Goal: Information Seeking & Learning: Learn about a topic

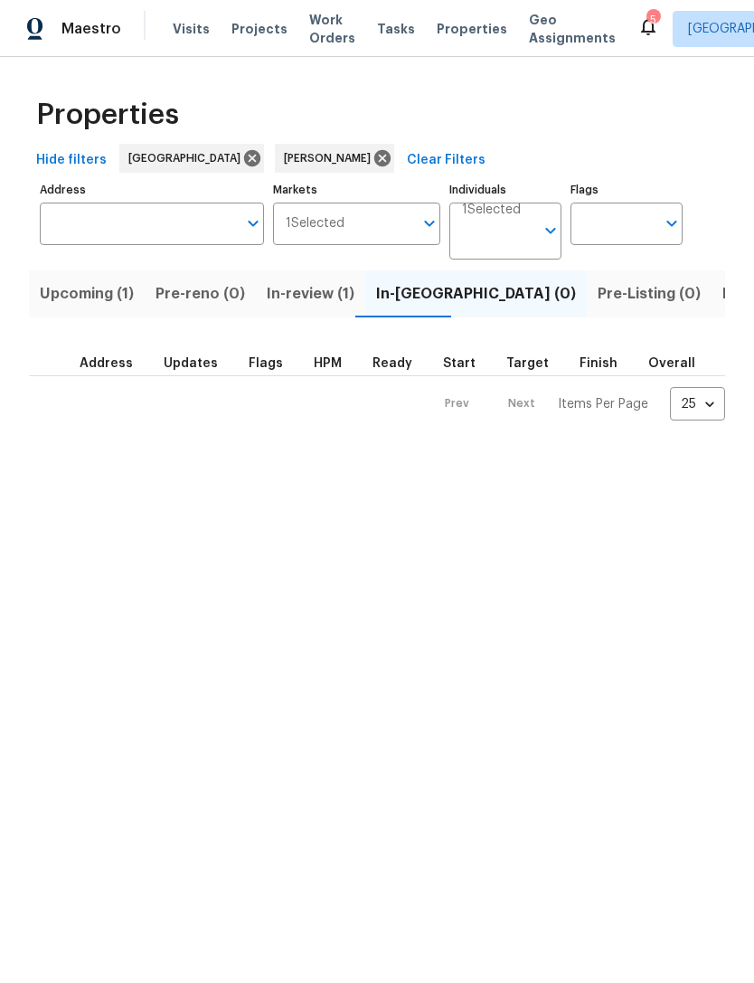
click at [723, 298] on span "Listed (15)" at bounding box center [760, 293] width 74 height 25
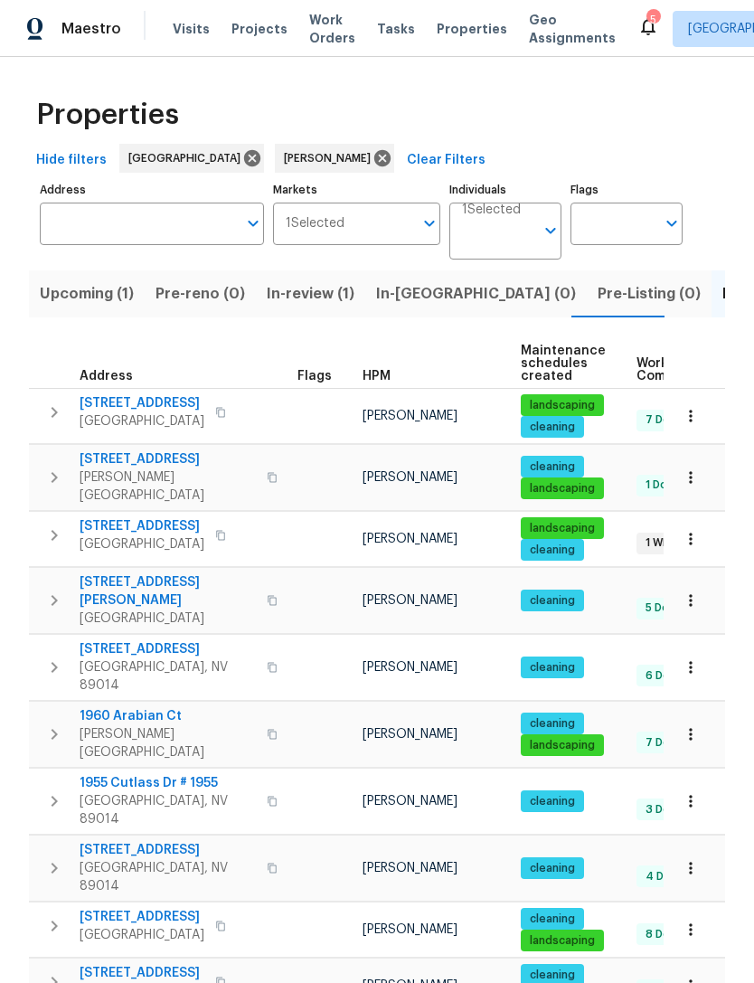
click at [178, 517] on span "9509 Swiss Stone Ct" at bounding box center [142, 526] width 125 height 18
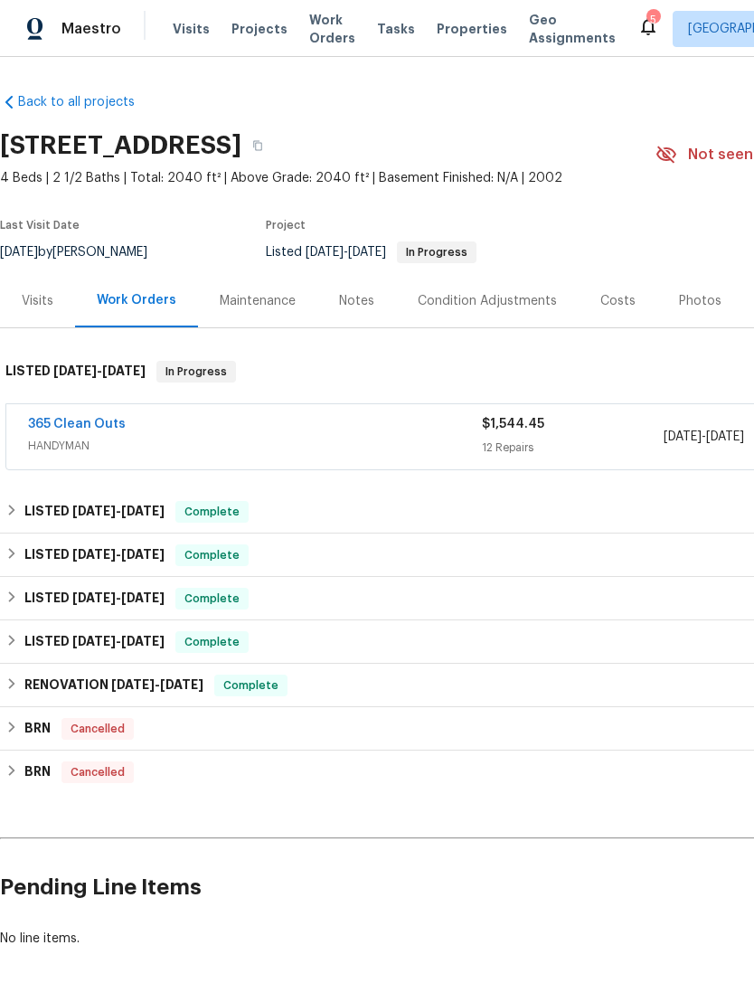
click at [99, 420] on link "365 Clean Outs" at bounding box center [77, 424] width 98 height 13
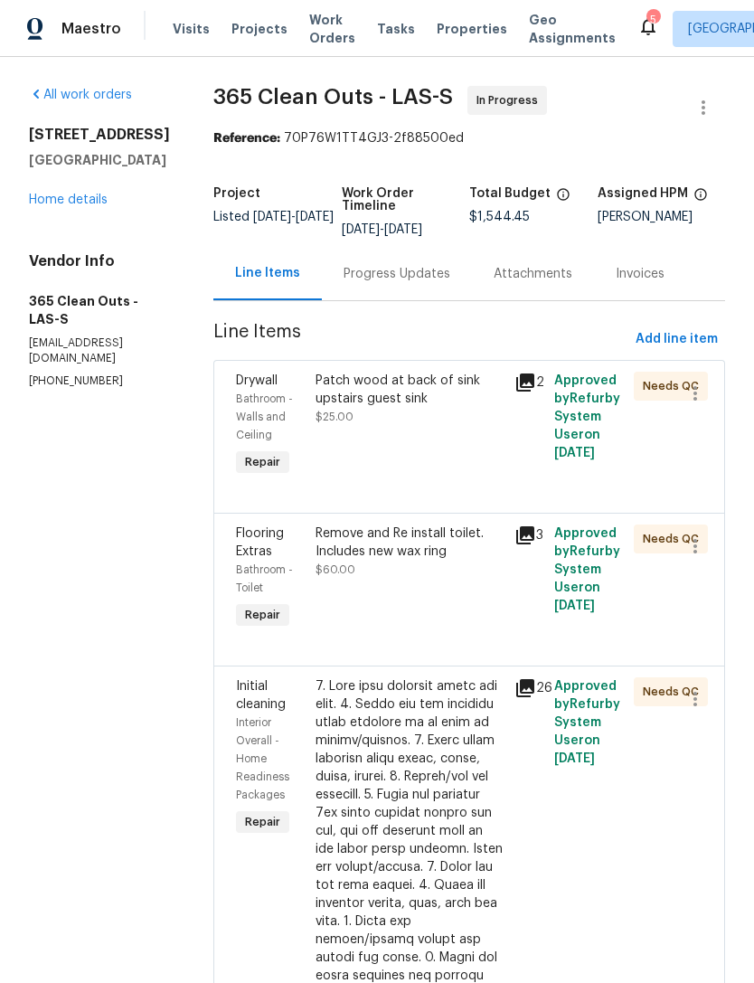
click at [413, 406] on div "Patch wood at back of sink upstairs guest sink" at bounding box center [410, 390] width 188 height 36
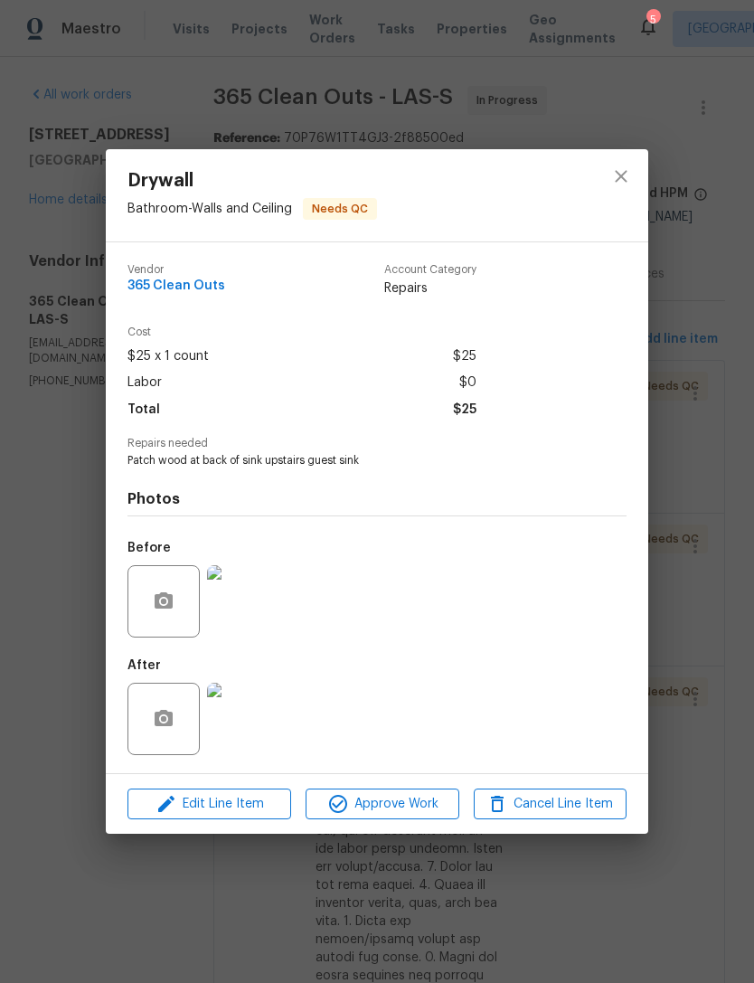
click at [253, 724] on img at bounding box center [243, 719] width 72 height 72
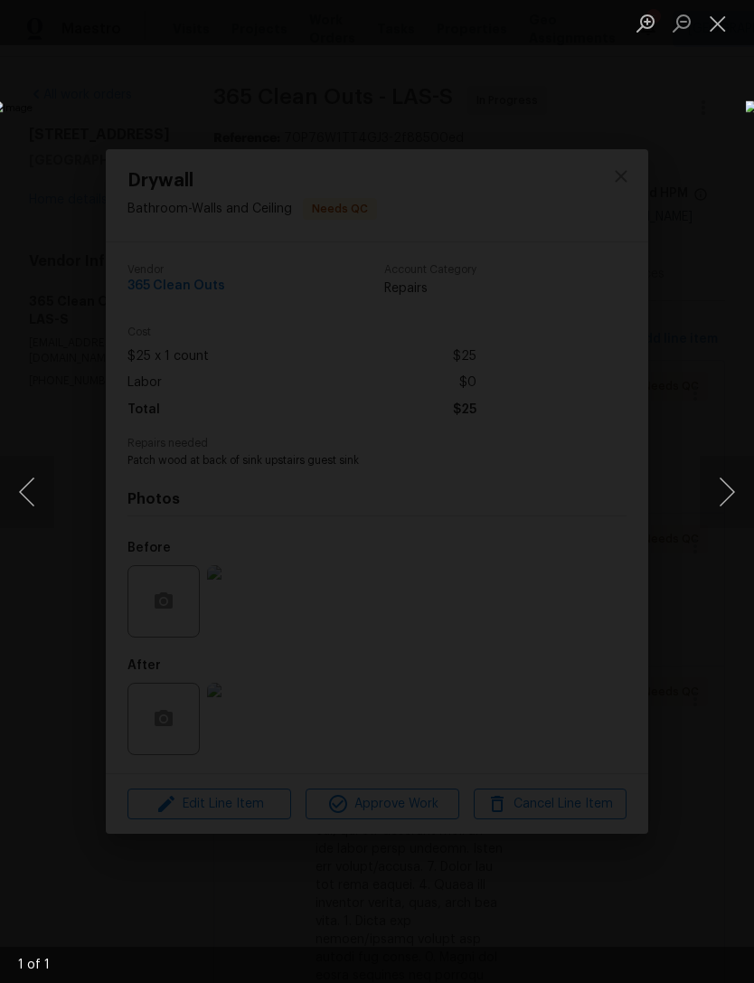
click at [636, 167] on div "Lightbox" at bounding box center [377, 491] width 754 height 983
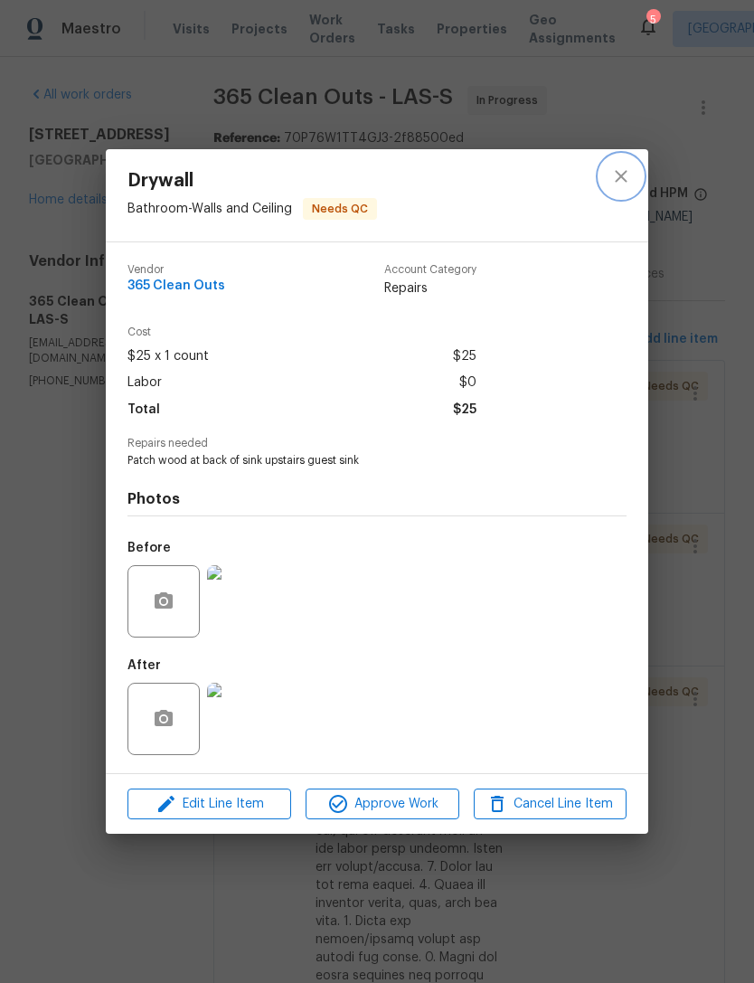
click at [628, 180] on icon "close" at bounding box center [621, 177] width 22 height 22
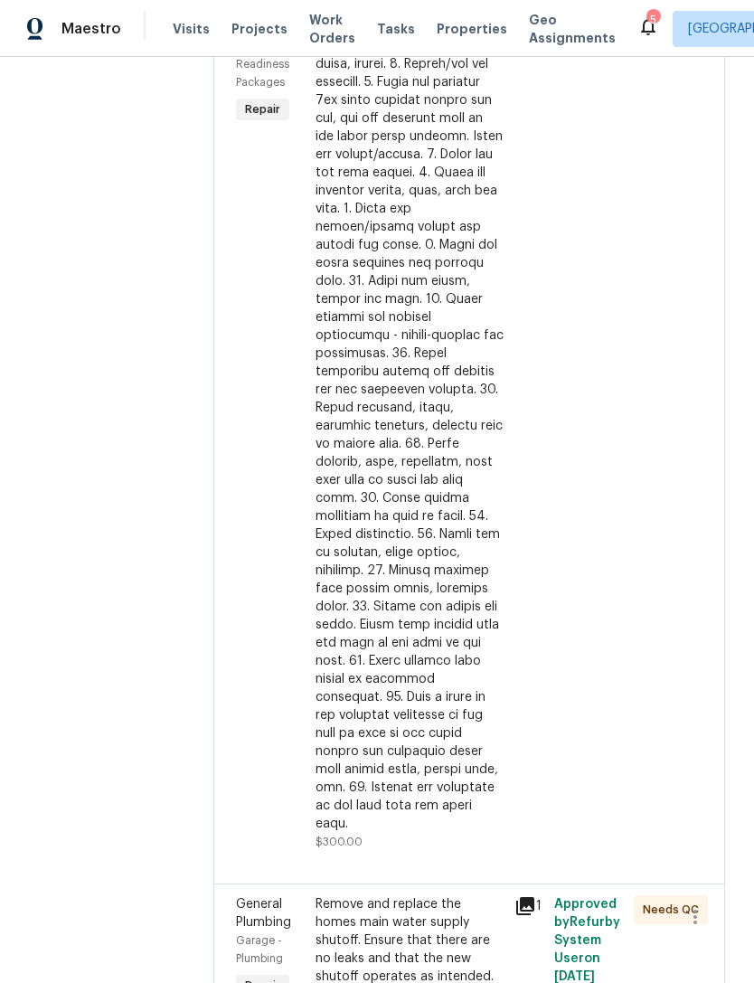
scroll to position [706, 0]
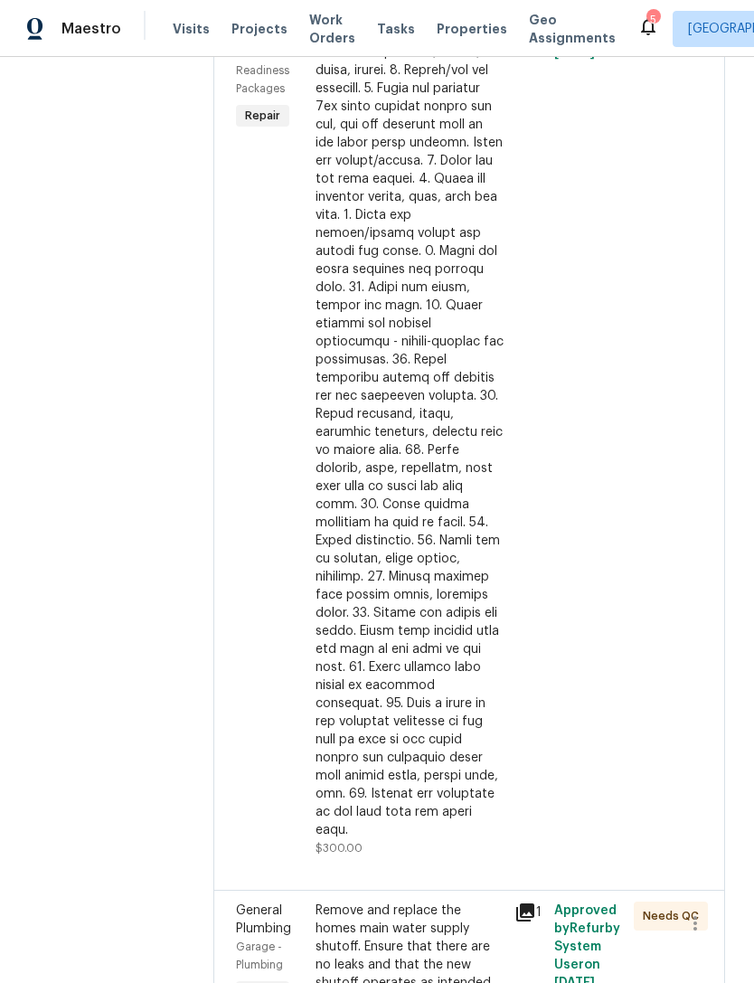
click at [458, 569] on div at bounding box center [410, 405] width 188 height 868
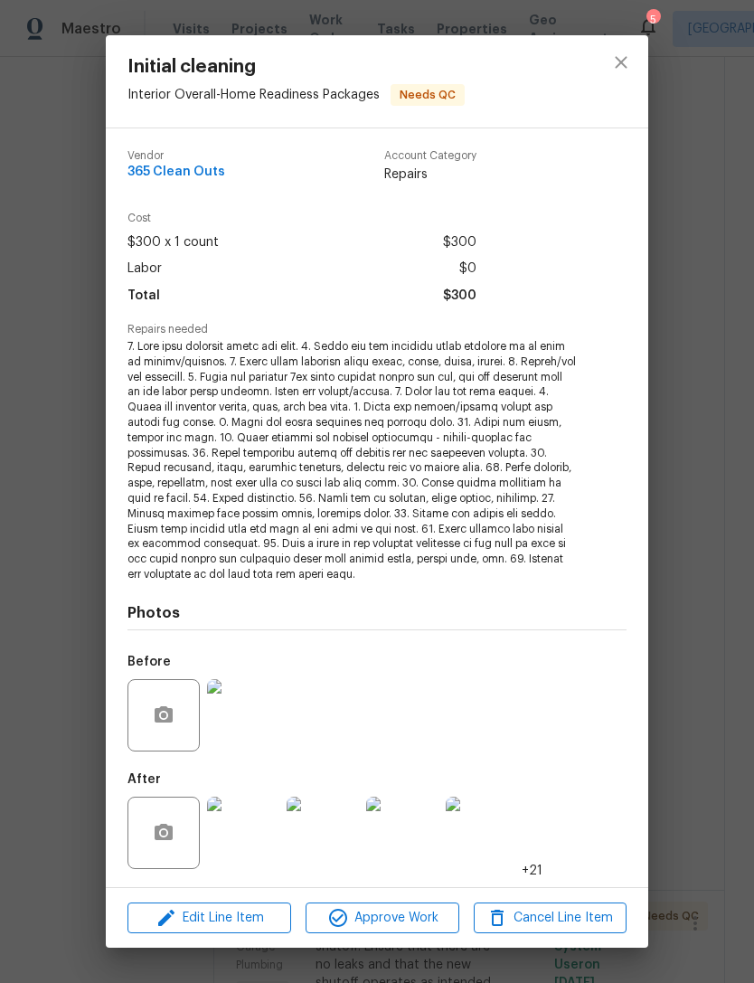
click at [253, 837] on img at bounding box center [243, 833] width 72 height 72
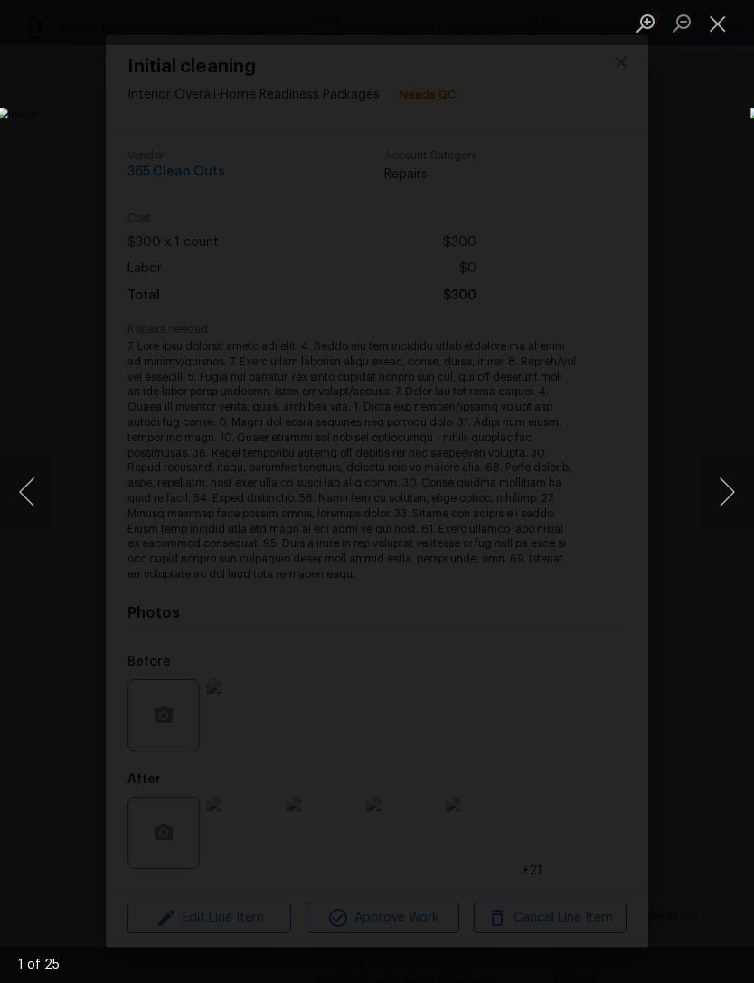
click at [722, 495] on button "Next image" at bounding box center [727, 492] width 54 height 72
click at [715, 501] on button "Next image" at bounding box center [727, 492] width 54 height 72
click at [719, 508] on button "Next image" at bounding box center [727, 492] width 54 height 72
click at [731, 508] on button "Next image" at bounding box center [727, 492] width 54 height 72
click at [726, 501] on button "Next image" at bounding box center [727, 492] width 54 height 72
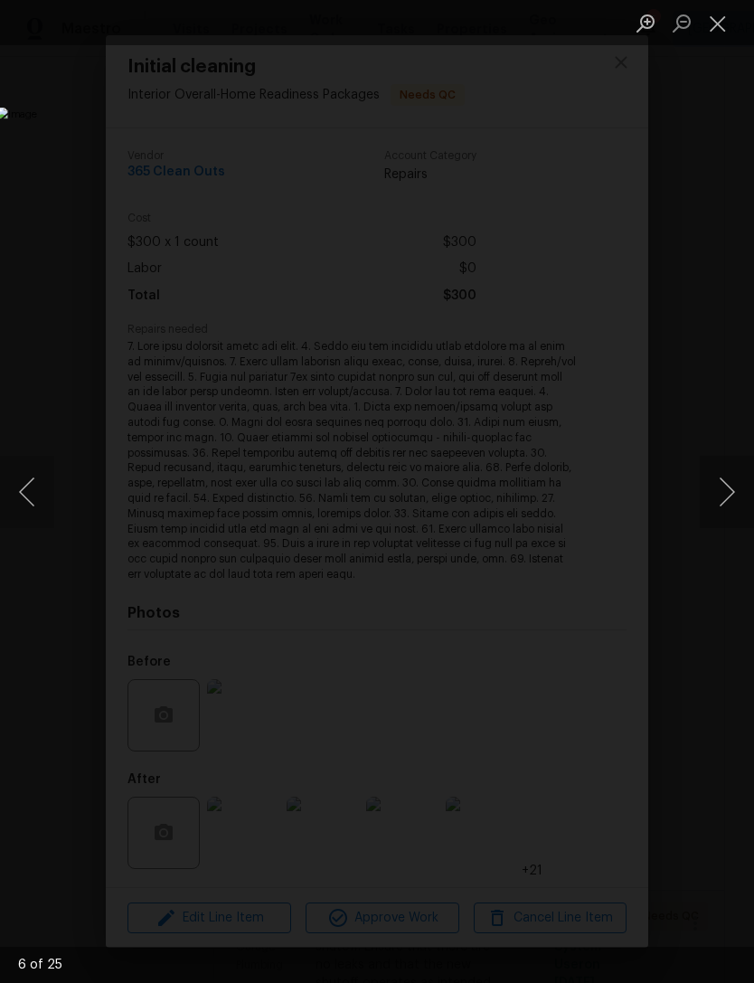
click at [724, 505] on button "Next image" at bounding box center [727, 492] width 54 height 72
click at [730, 499] on button "Next image" at bounding box center [727, 492] width 54 height 72
click at [729, 504] on button "Next image" at bounding box center [727, 492] width 54 height 72
click at [728, 499] on button "Next image" at bounding box center [727, 492] width 54 height 72
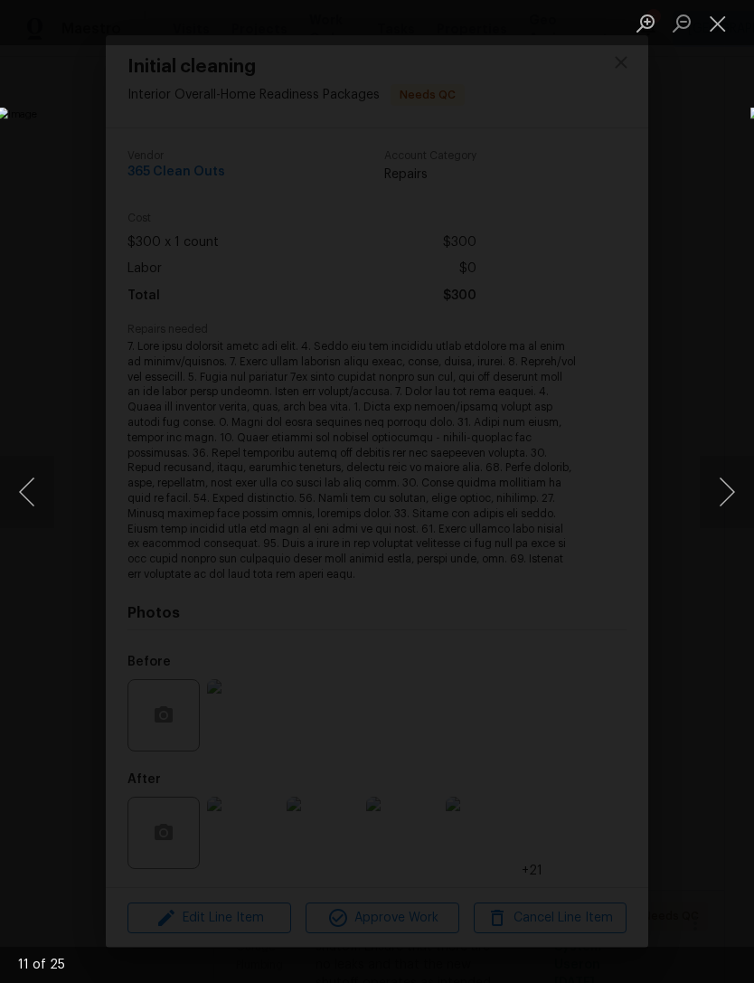
click at [722, 30] on button "Close lightbox" at bounding box center [718, 23] width 36 height 32
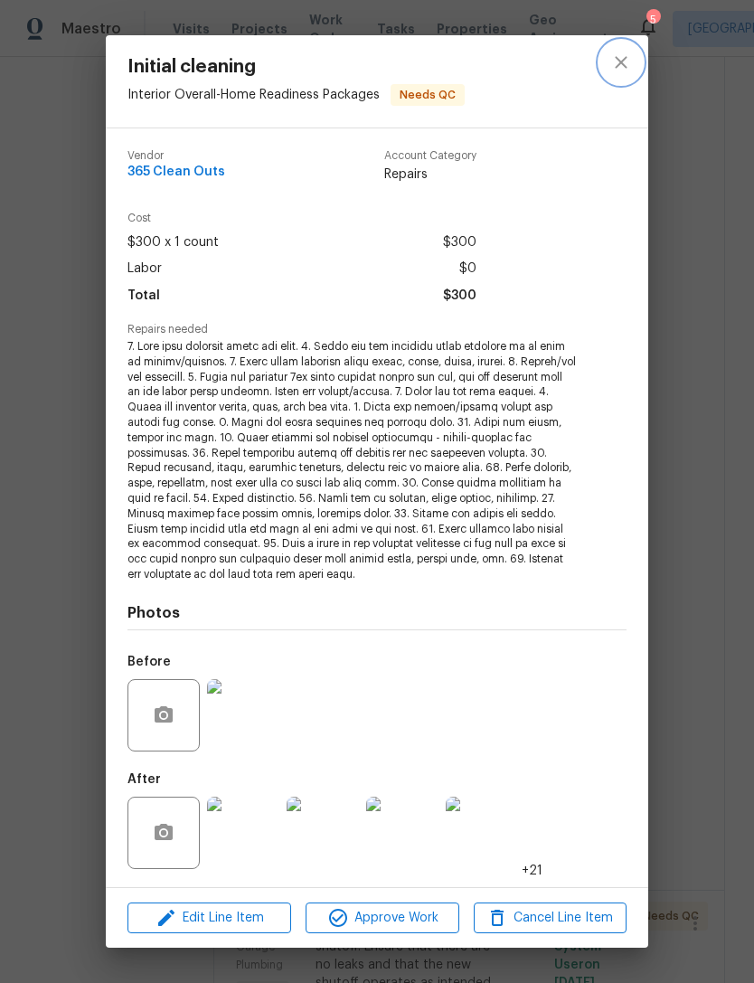
click at [628, 60] on icon "close" at bounding box center [621, 63] width 22 height 22
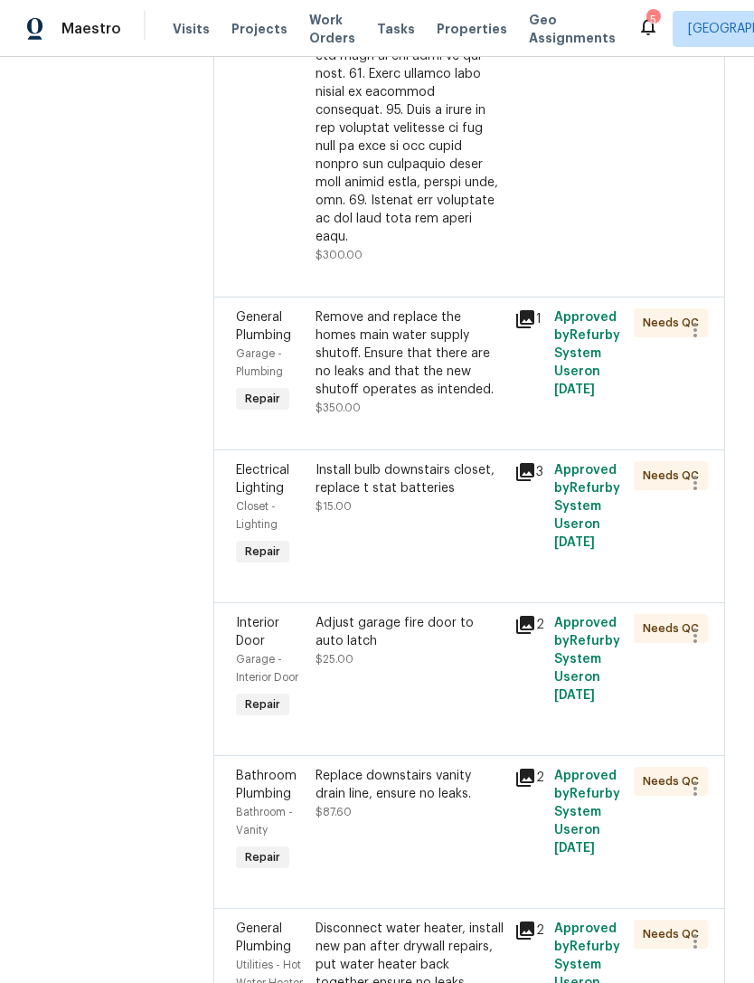
scroll to position [1367, 0]
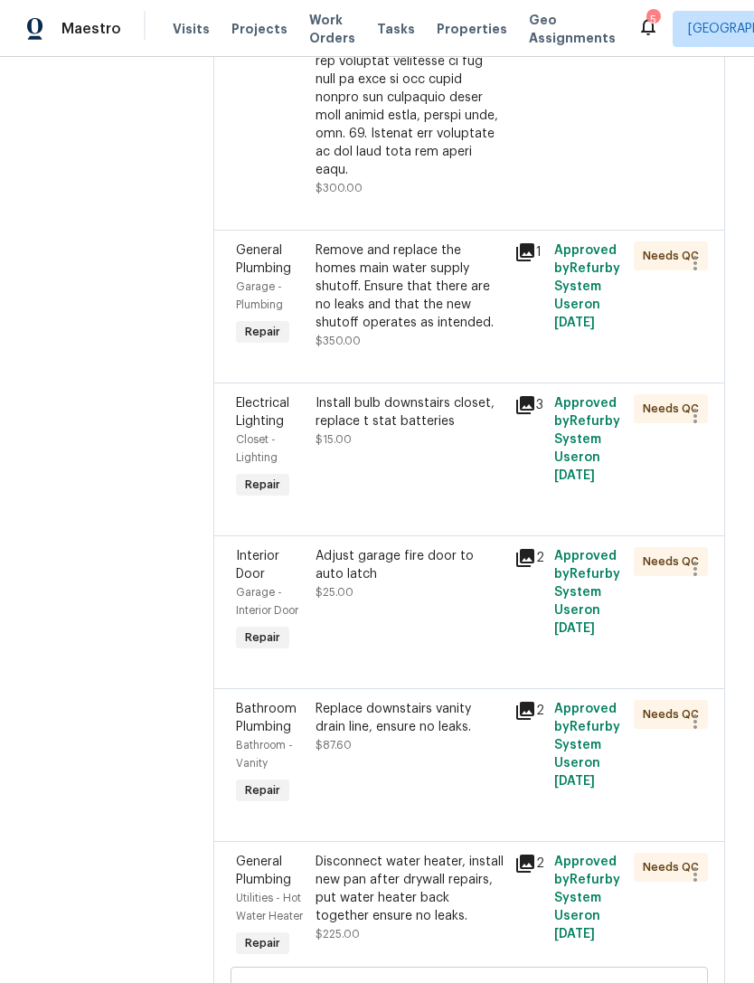
click at [416, 241] on div "Remove and replace the homes main water supply shutoff. Ensure that there are n…" at bounding box center [410, 286] width 188 height 90
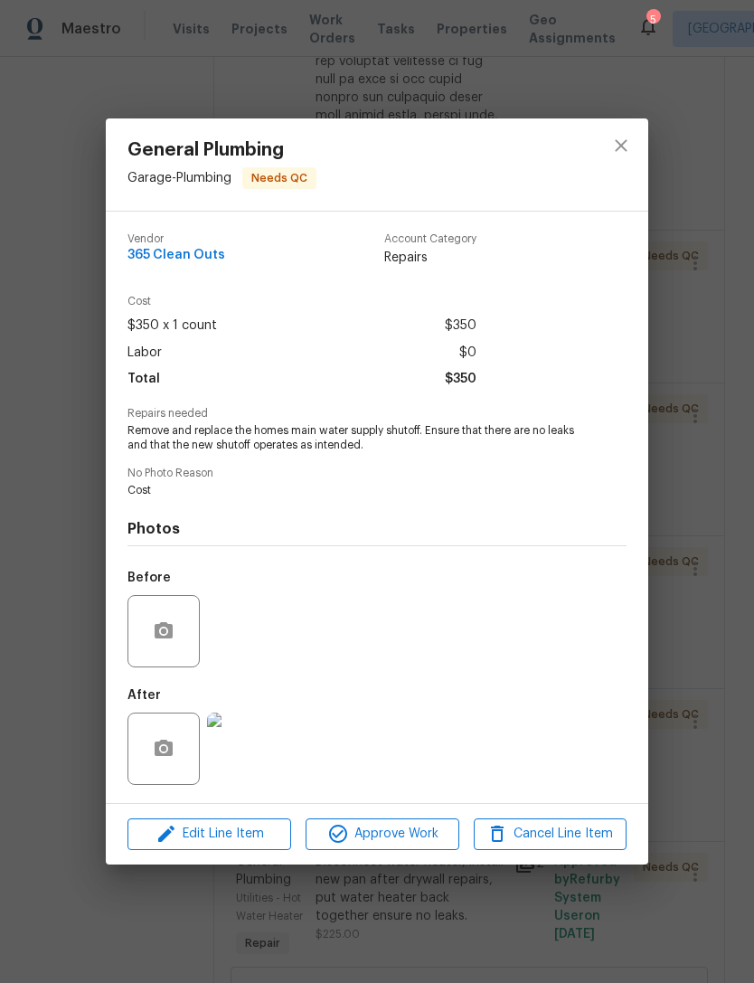
click at [255, 750] on img at bounding box center [243, 749] width 72 height 72
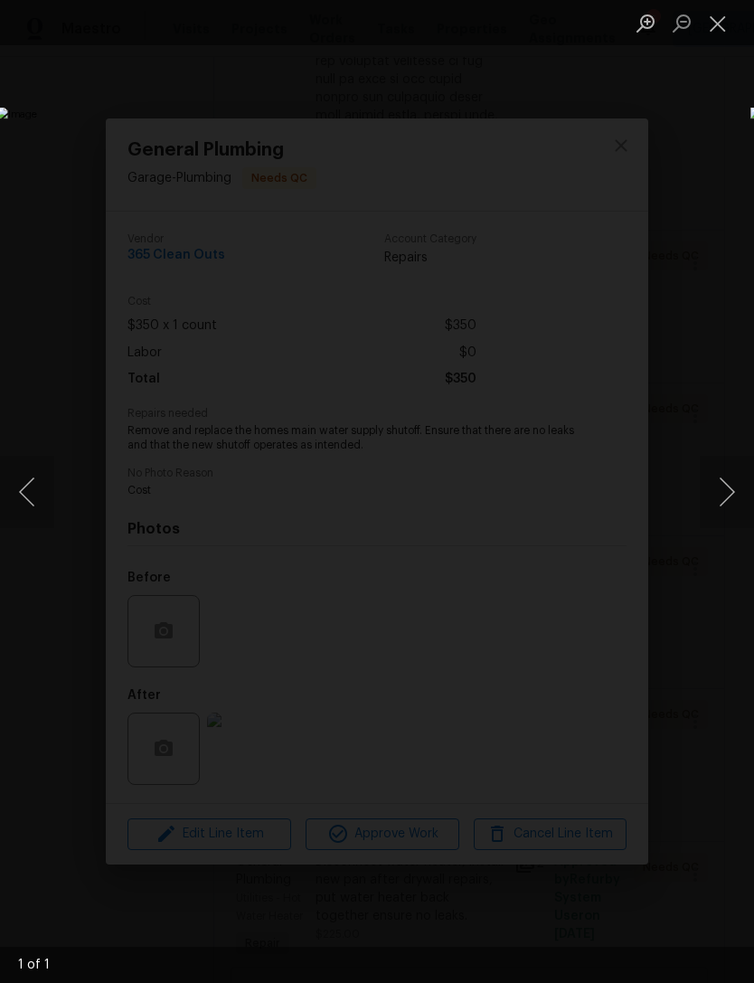
click at [719, 21] on button "Close lightbox" at bounding box center [718, 23] width 36 height 32
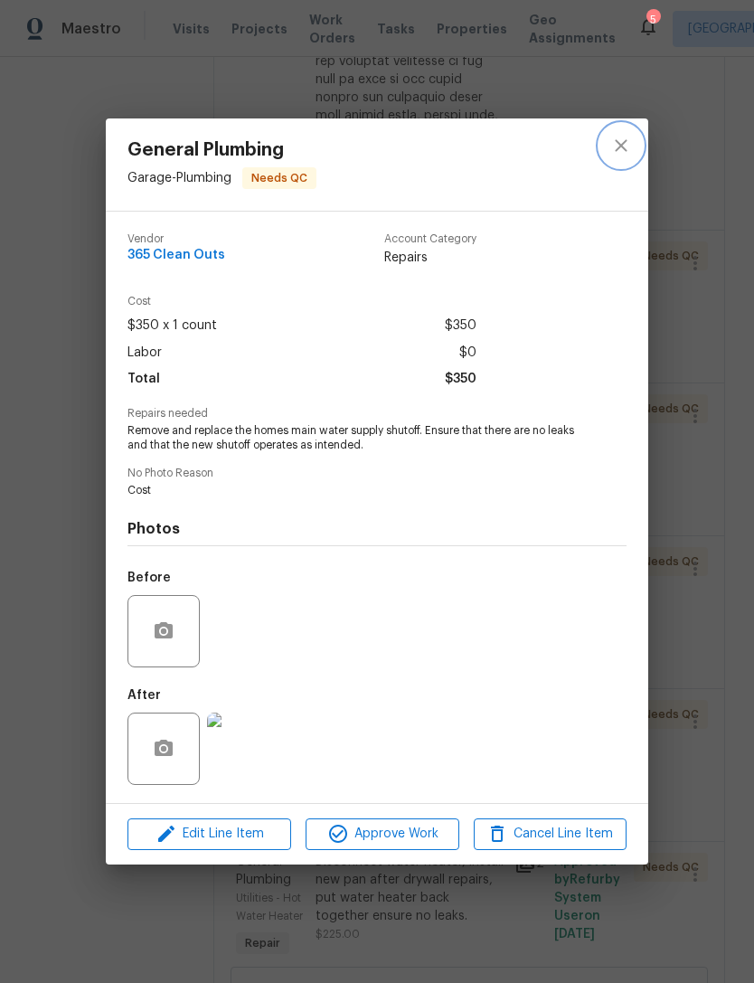
click at [621, 145] on icon "close" at bounding box center [621, 146] width 12 height 12
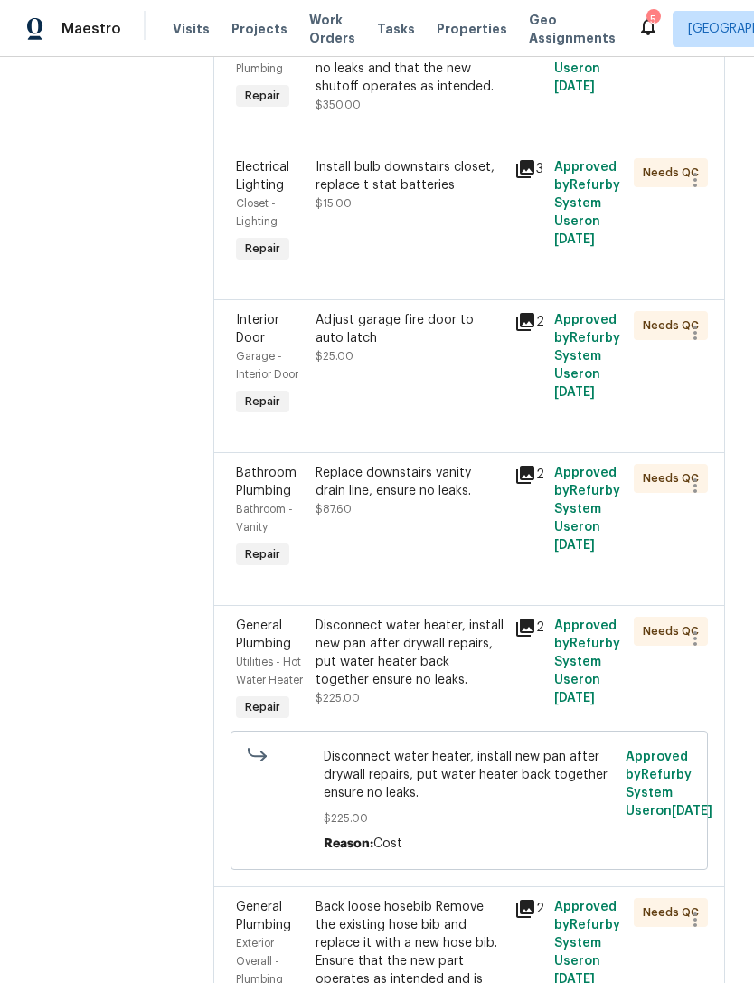
scroll to position [1604, 0]
click at [441, 157] on div "Install bulb downstairs closet, replace t stat batteries $15.00" at bounding box center [410, 184] width 188 height 54
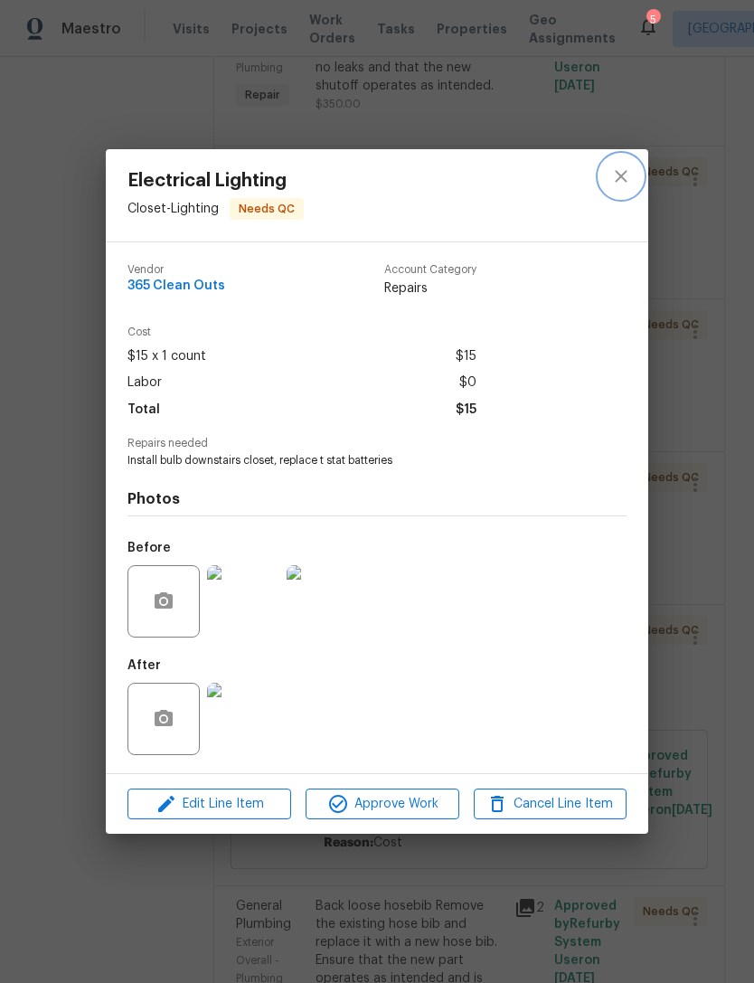
click at [634, 172] on button "close" at bounding box center [621, 176] width 43 height 43
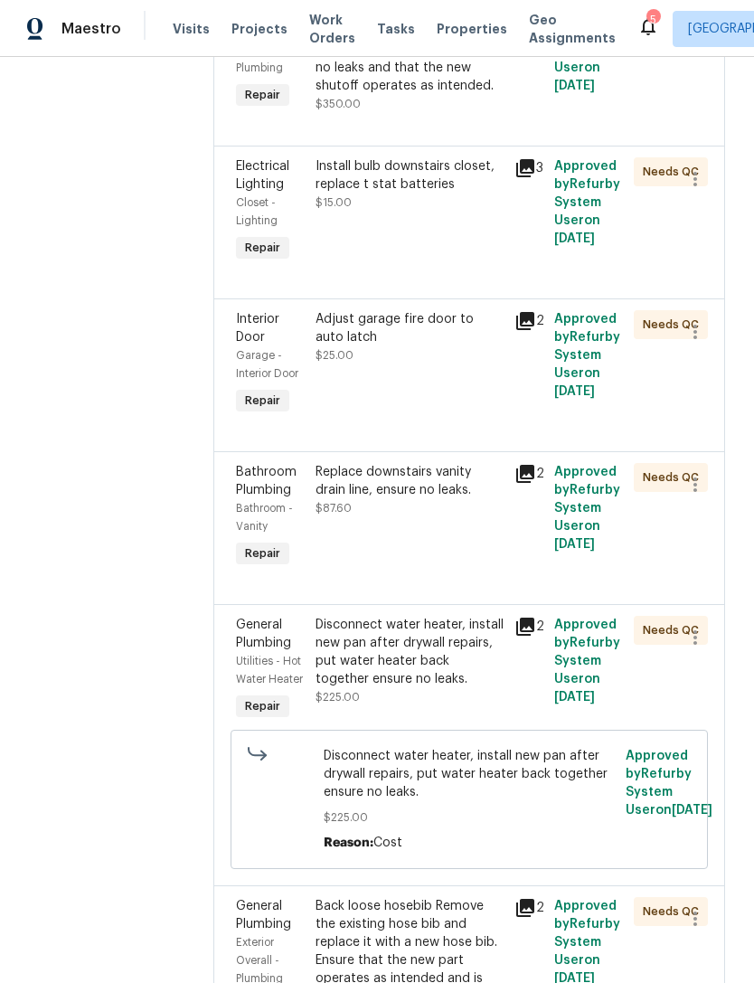
click at [456, 341] on div "Adjust garage fire door to auto latch $25.00" at bounding box center [409, 364] width 199 height 119
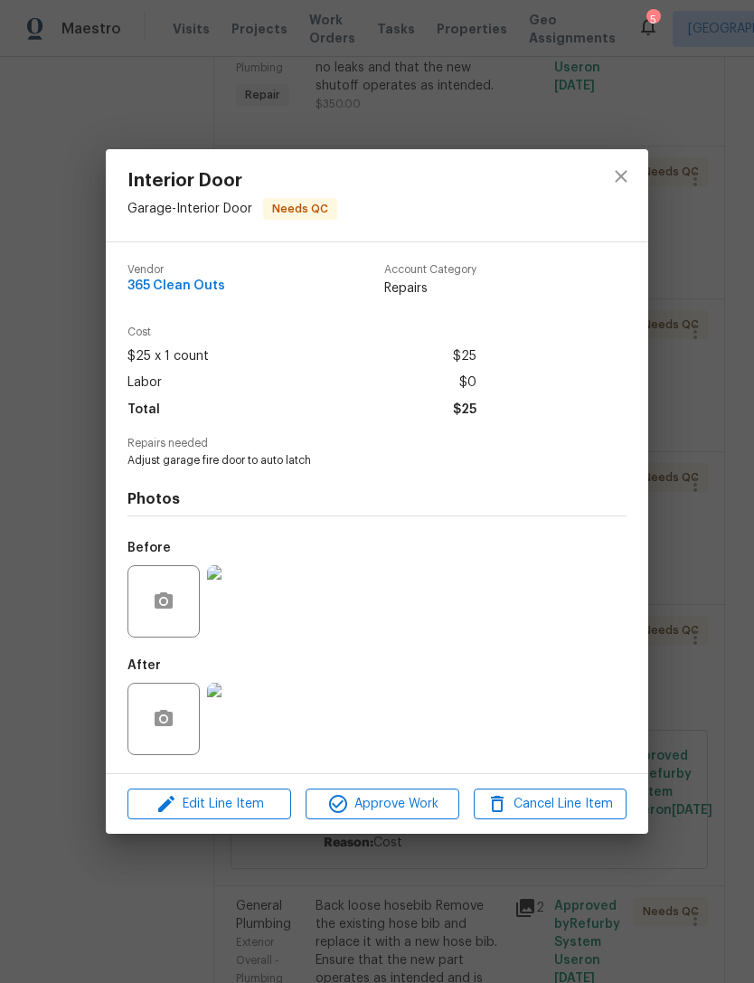
click at [250, 721] on img at bounding box center [243, 719] width 72 height 72
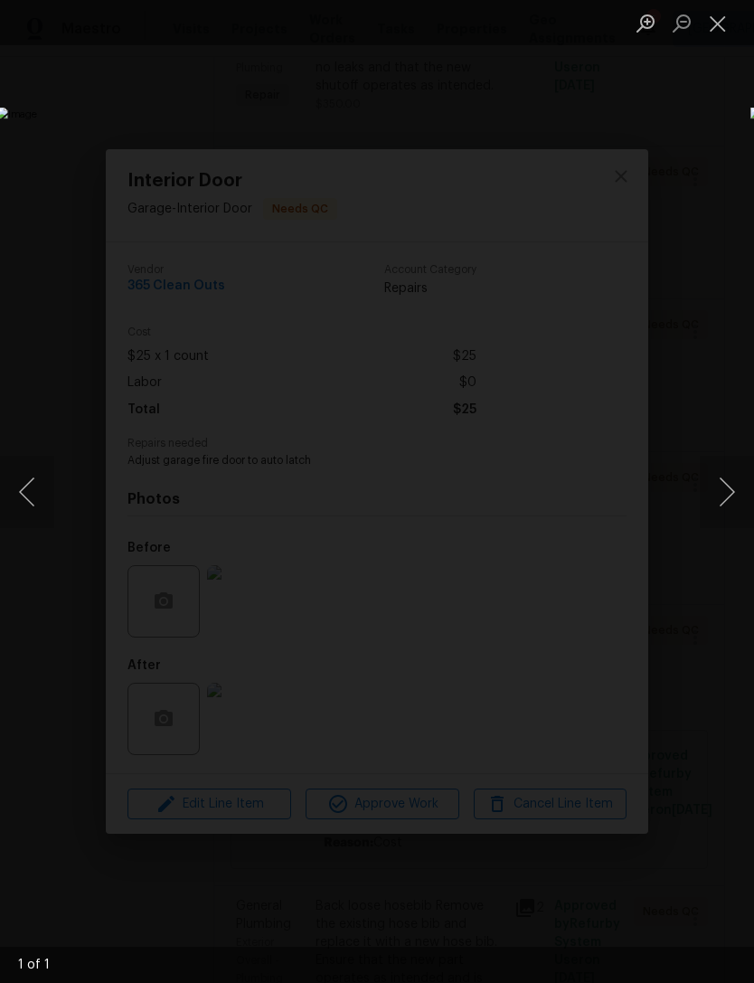
click at [723, 33] on button "Close lightbox" at bounding box center [718, 23] width 36 height 32
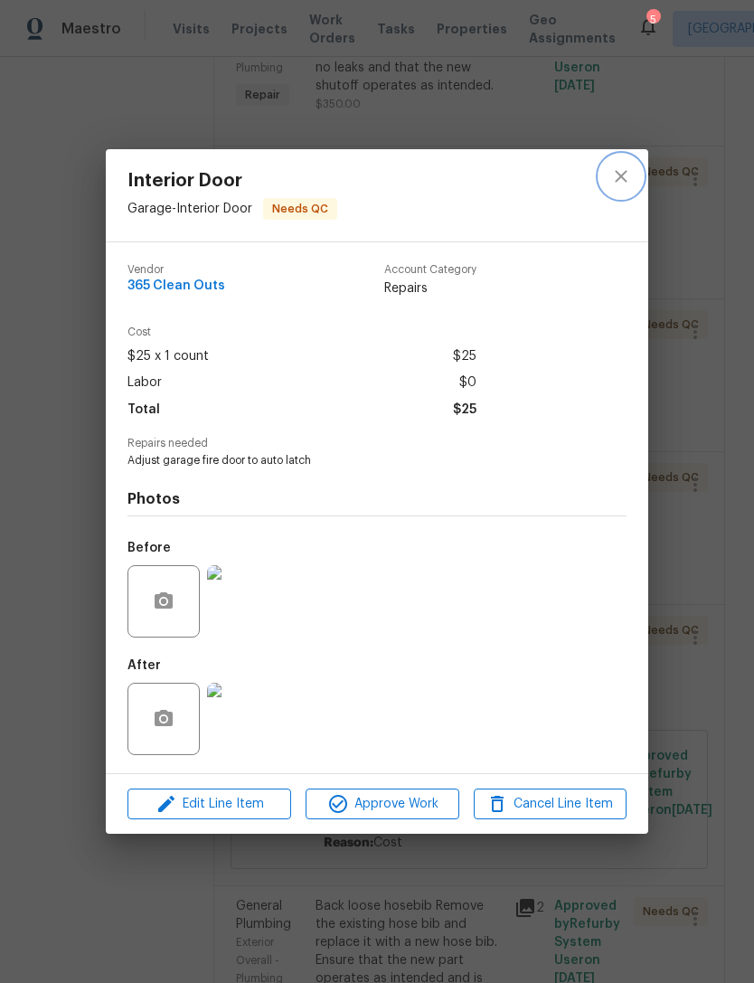
click at [632, 183] on button "close" at bounding box center [621, 176] width 43 height 43
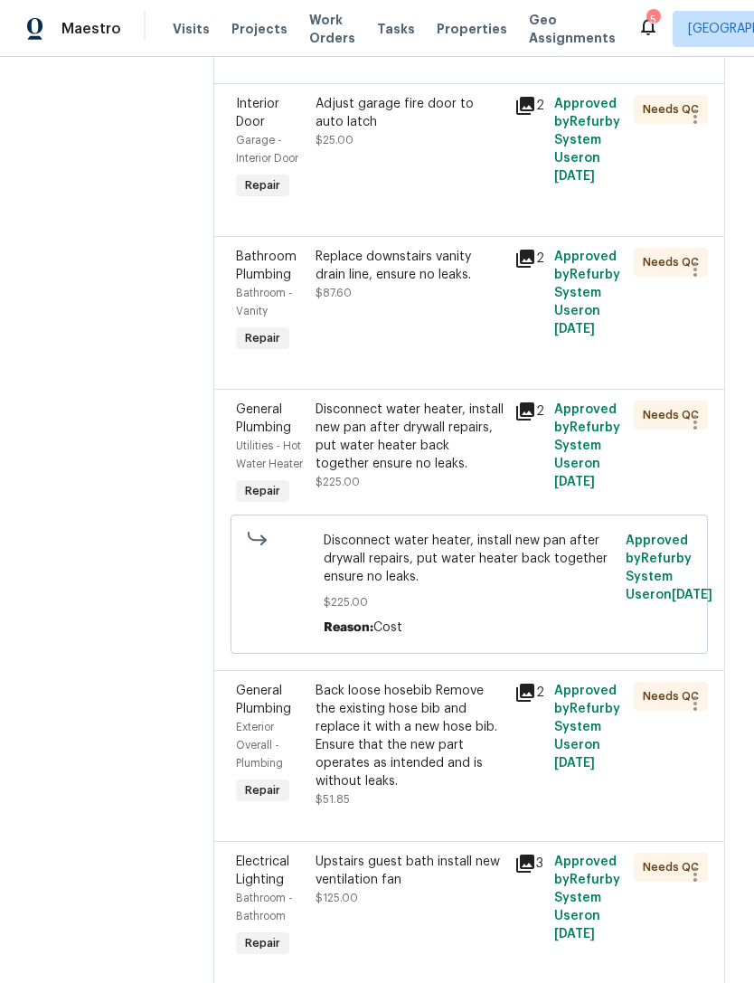
scroll to position [1834, 0]
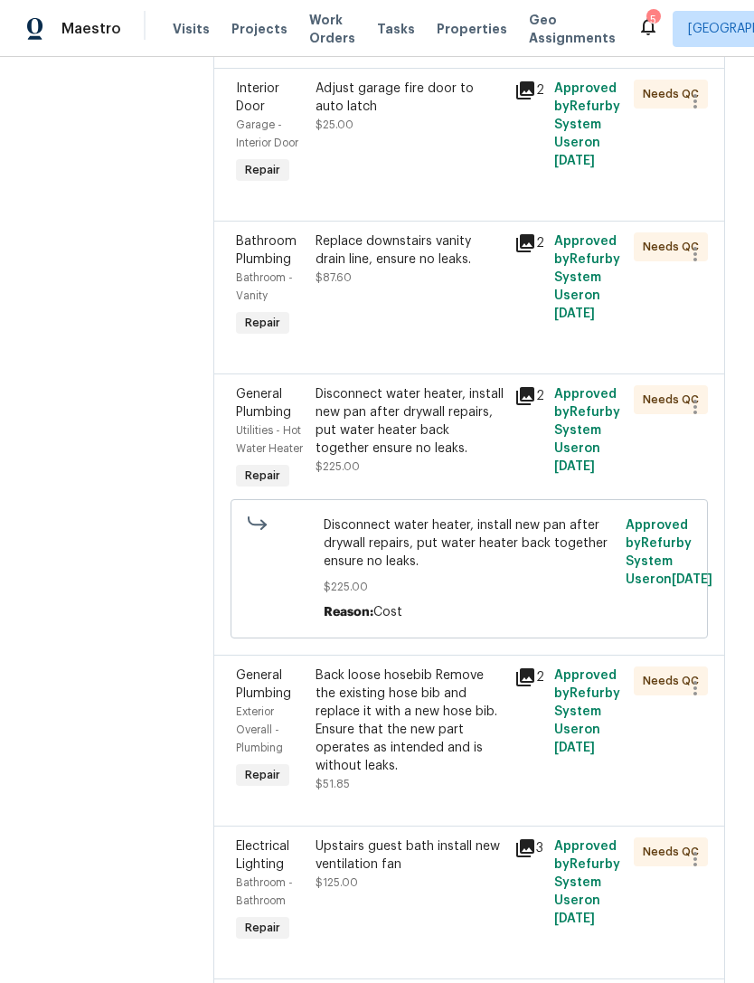
click at [439, 238] on div "Replace downstairs vanity drain line, ensure no leaks. $87.60" at bounding box center [410, 259] width 188 height 54
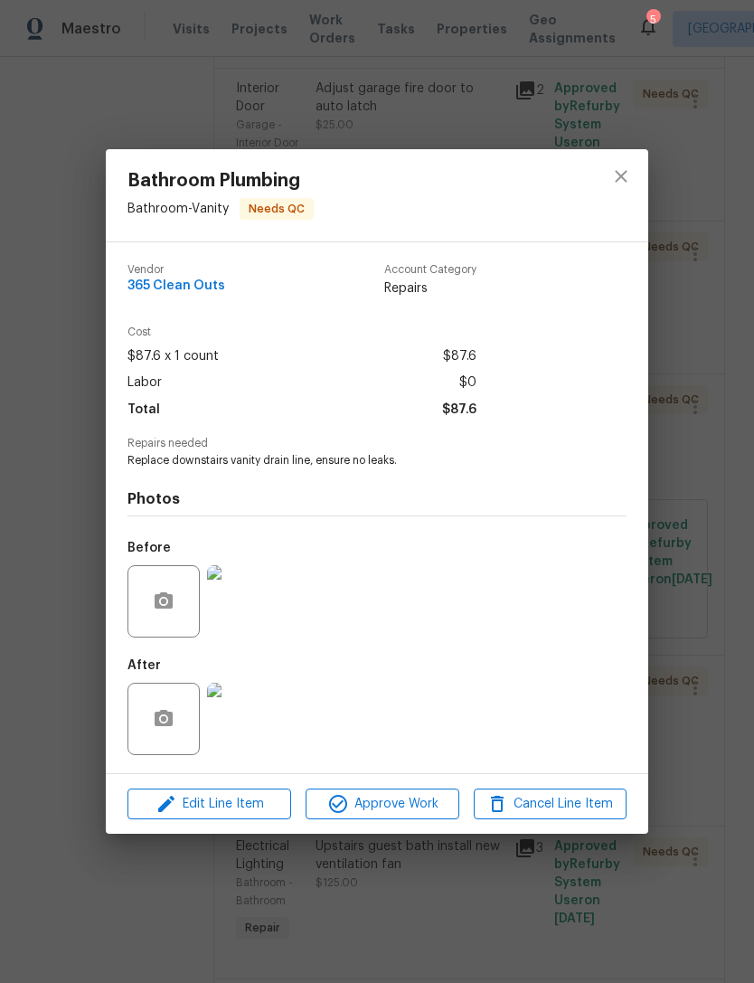
click at [246, 732] on img at bounding box center [243, 719] width 72 height 72
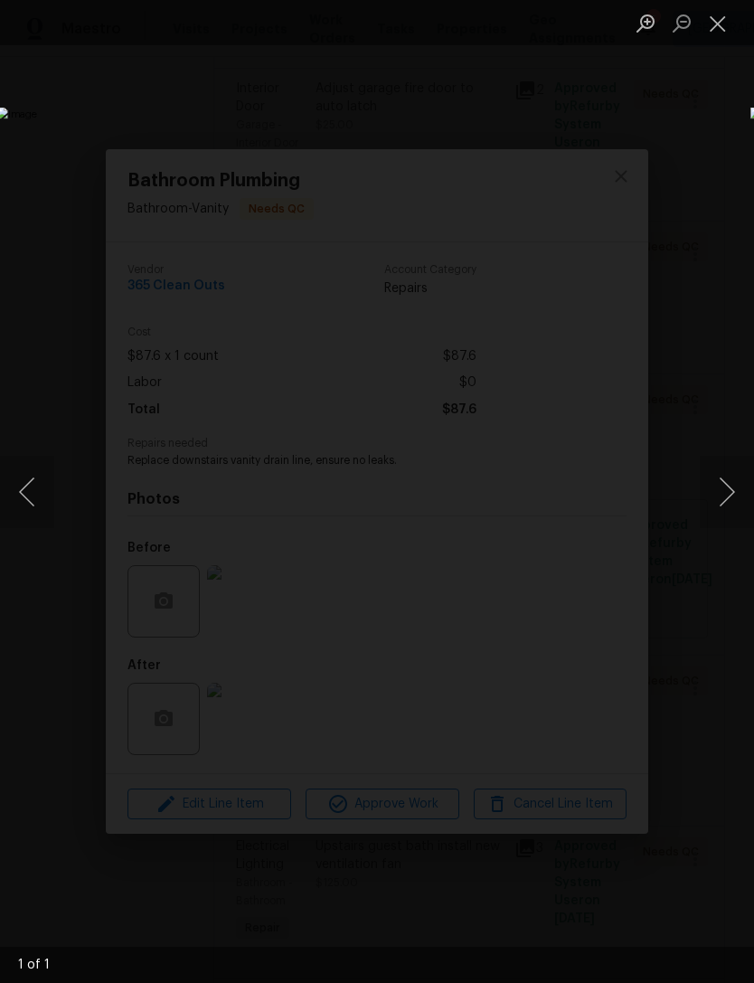
click at [724, 22] on button "Close lightbox" at bounding box center [718, 23] width 36 height 32
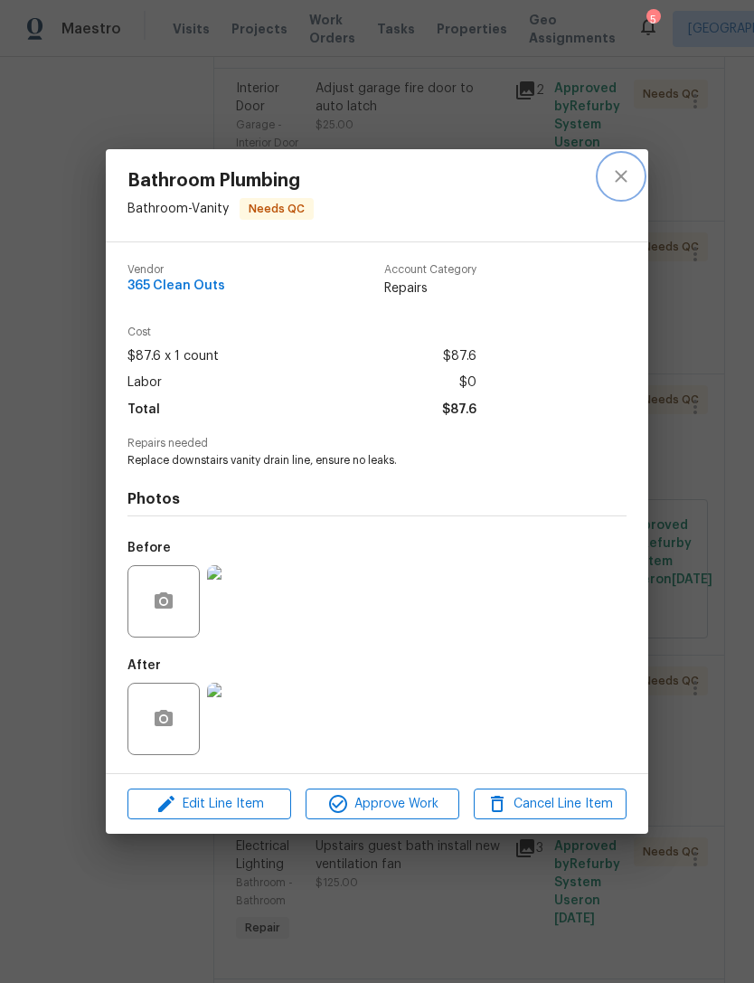
click at [627, 175] on icon "close" at bounding box center [621, 177] width 22 height 22
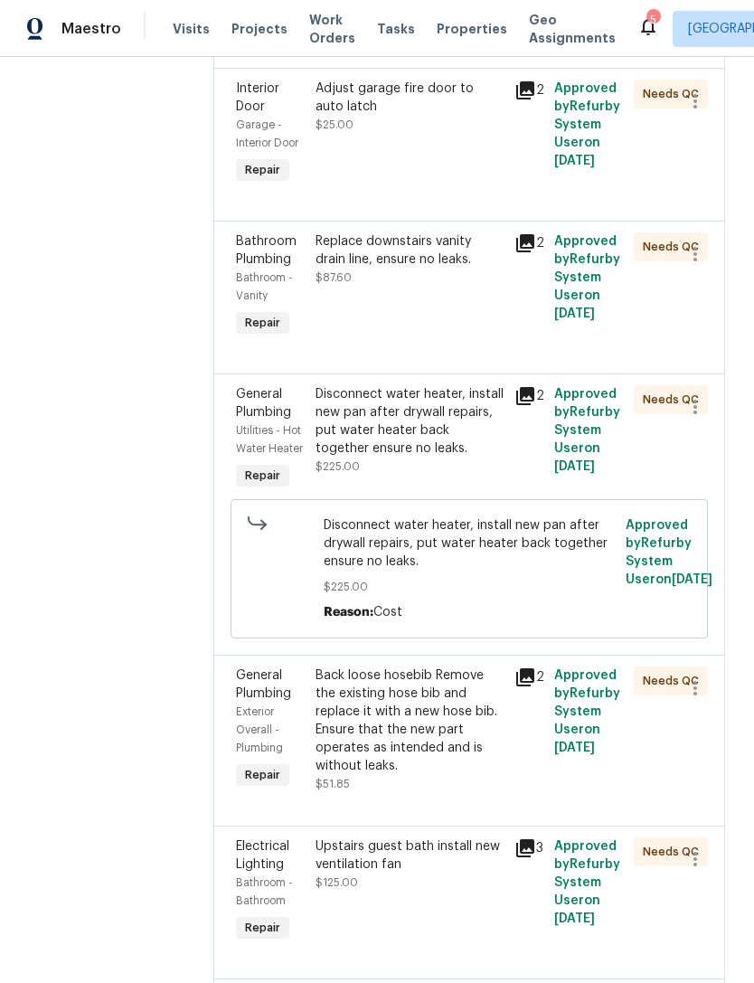
click at [421, 385] on div "Disconnect water heater, install new pan after drywall repairs, put water heate…" at bounding box center [410, 421] width 188 height 72
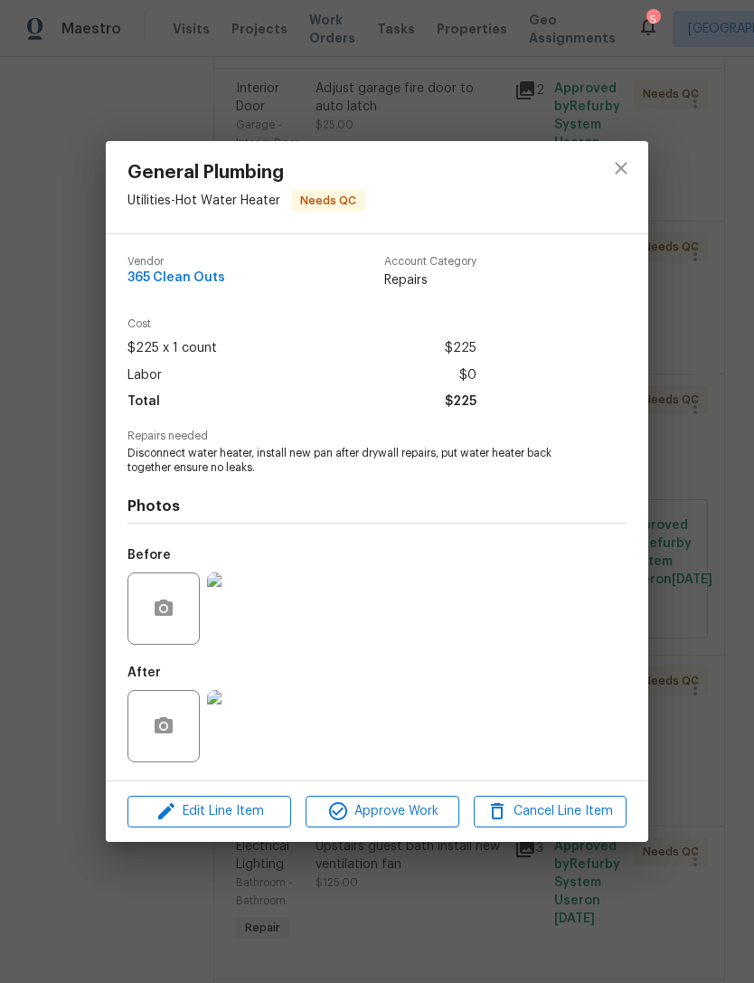
click at [242, 732] on img at bounding box center [243, 726] width 72 height 72
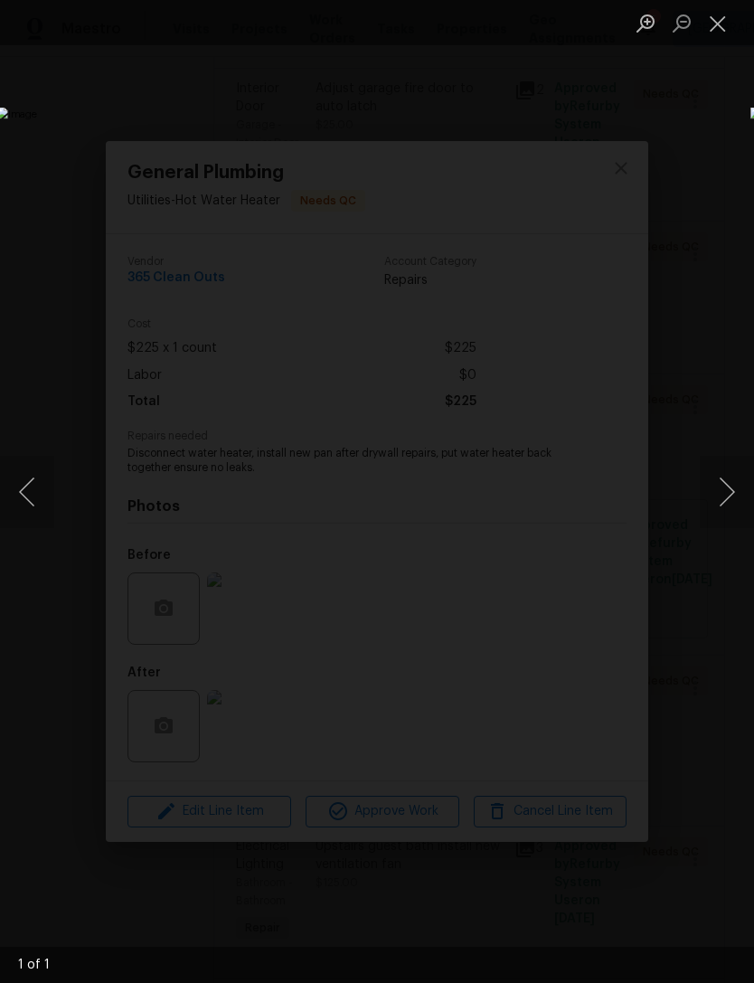
click at [716, 27] on button "Close lightbox" at bounding box center [718, 23] width 36 height 32
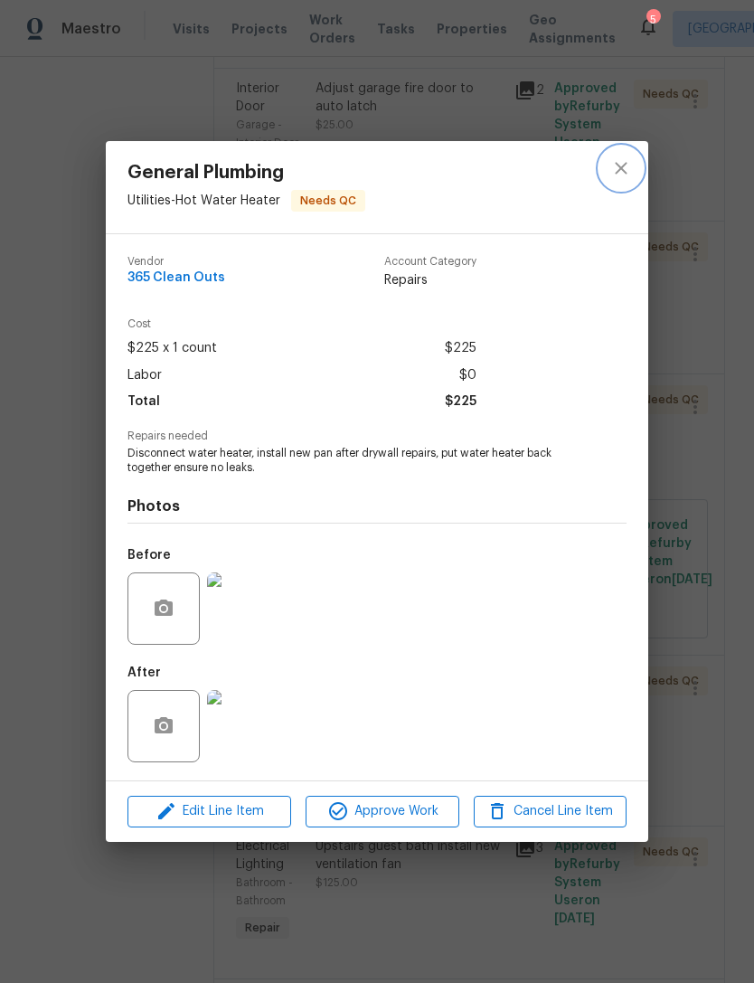
click at [628, 166] on icon "close" at bounding box center [621, 168] width 22 height 22
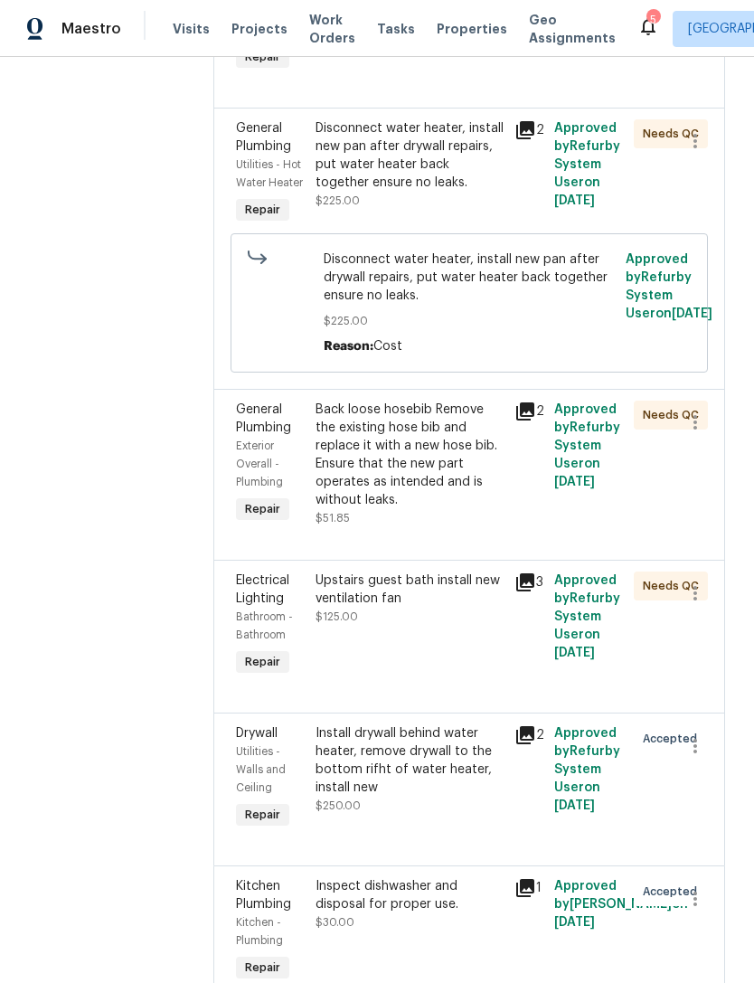
scroll to position [2099, 0]
click at [408, 406] on div "Back loose hosebib Remove the existing hose bib and replace it with a new hose …" at bounding box center [410, 456] width 188 height 109
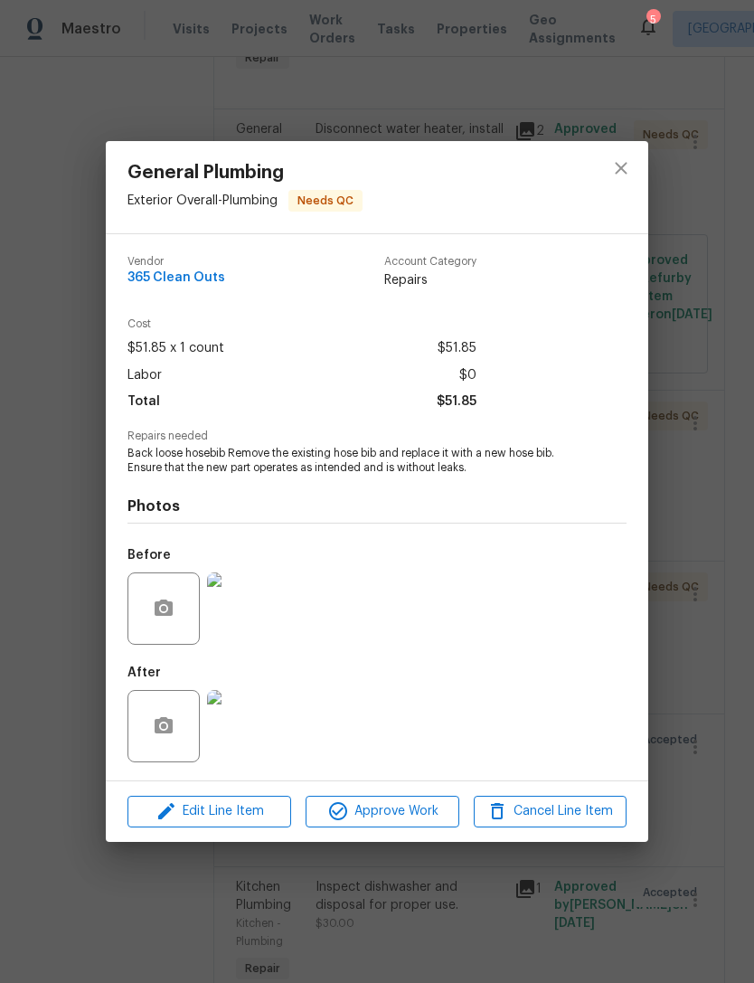
click at [243, 733] on img at bounding box center [243, 726] width 72 height 72
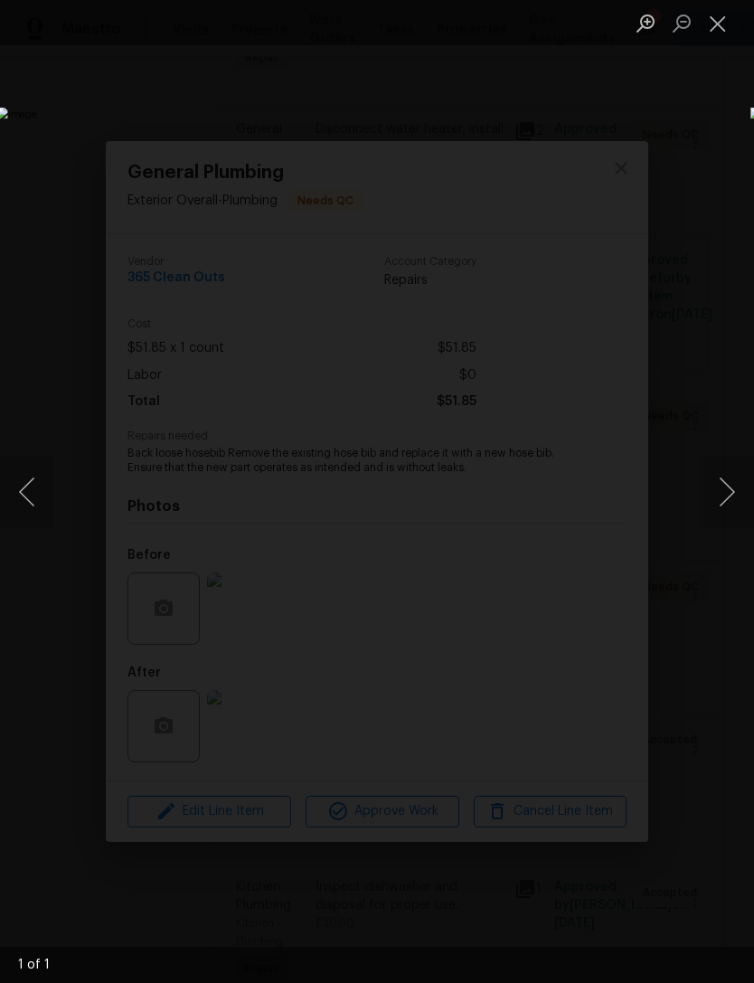
click at [733, 23] on button "Close lightbox" at bounding box center [718, 23] width 36 height 32
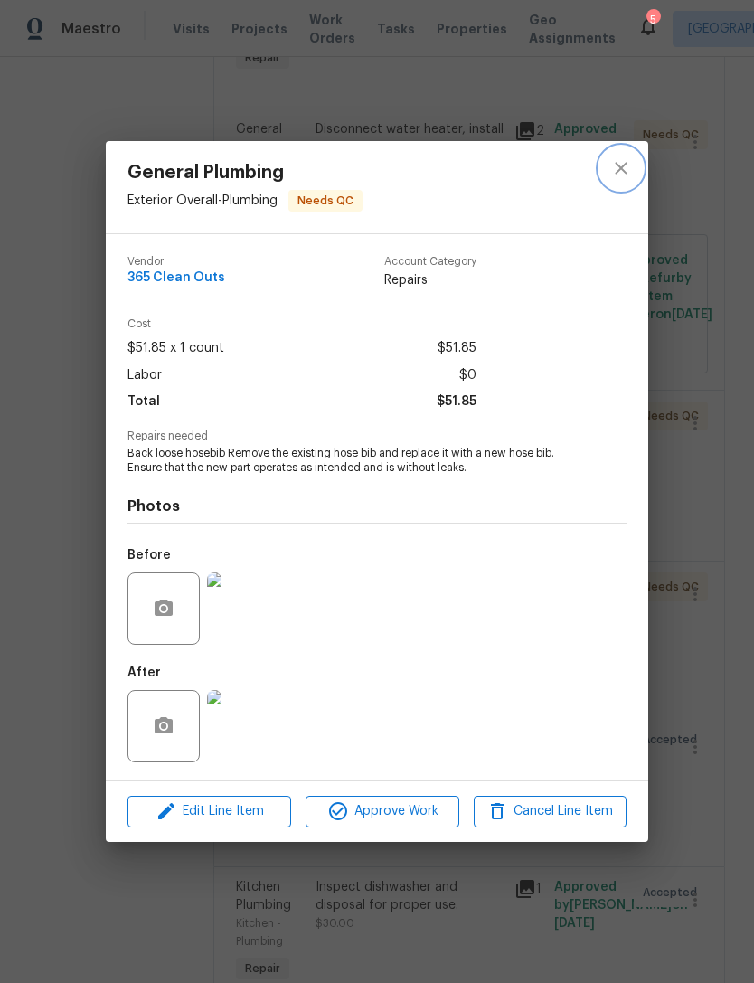
click at [637, 176] on button "close" at bounding box center [621, 168] width 43 height 43
